Goal: Navigation & Orientation: Find specific page/section

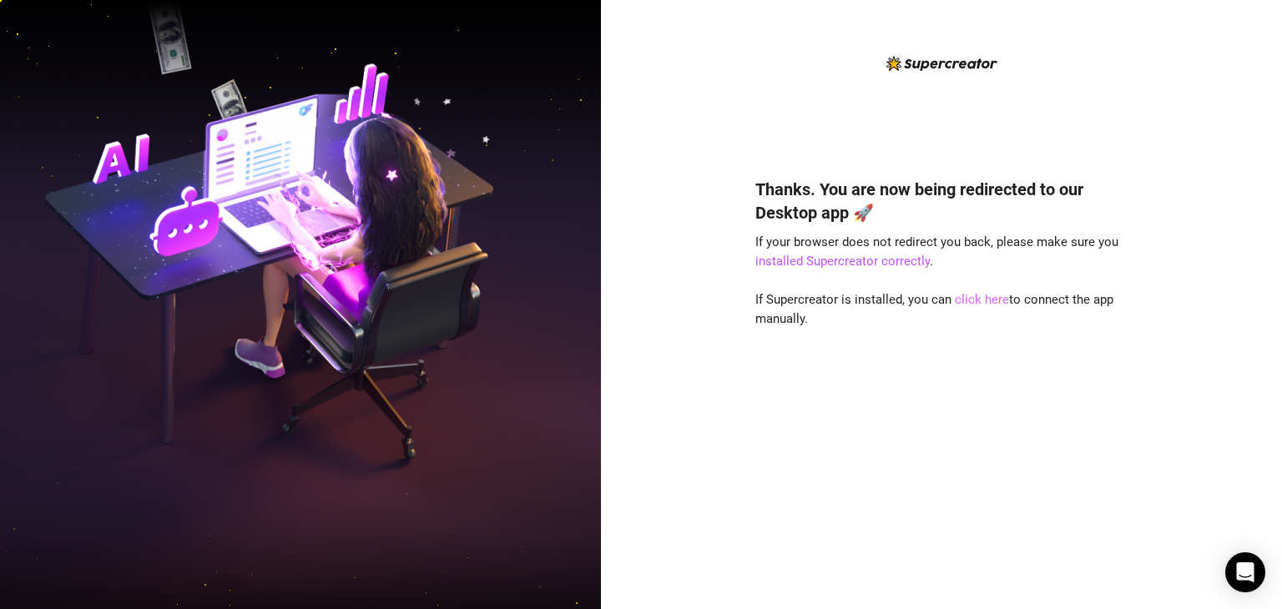
click at [976, 301] on link "click here" at bounding box center [982, 299] width 54 height 15
click at [975, 304] on link "click here" at bounding box center [982, 299] width 54 height 15
click at [994, 295] on link "click here" at bounding box center [982, 299] width 54 height 15
click at [997, 306] on link "click here" at bounding box center [982, 299] width 54 height 15
